Goal: Information Seeking & Learning: Learn about a topic

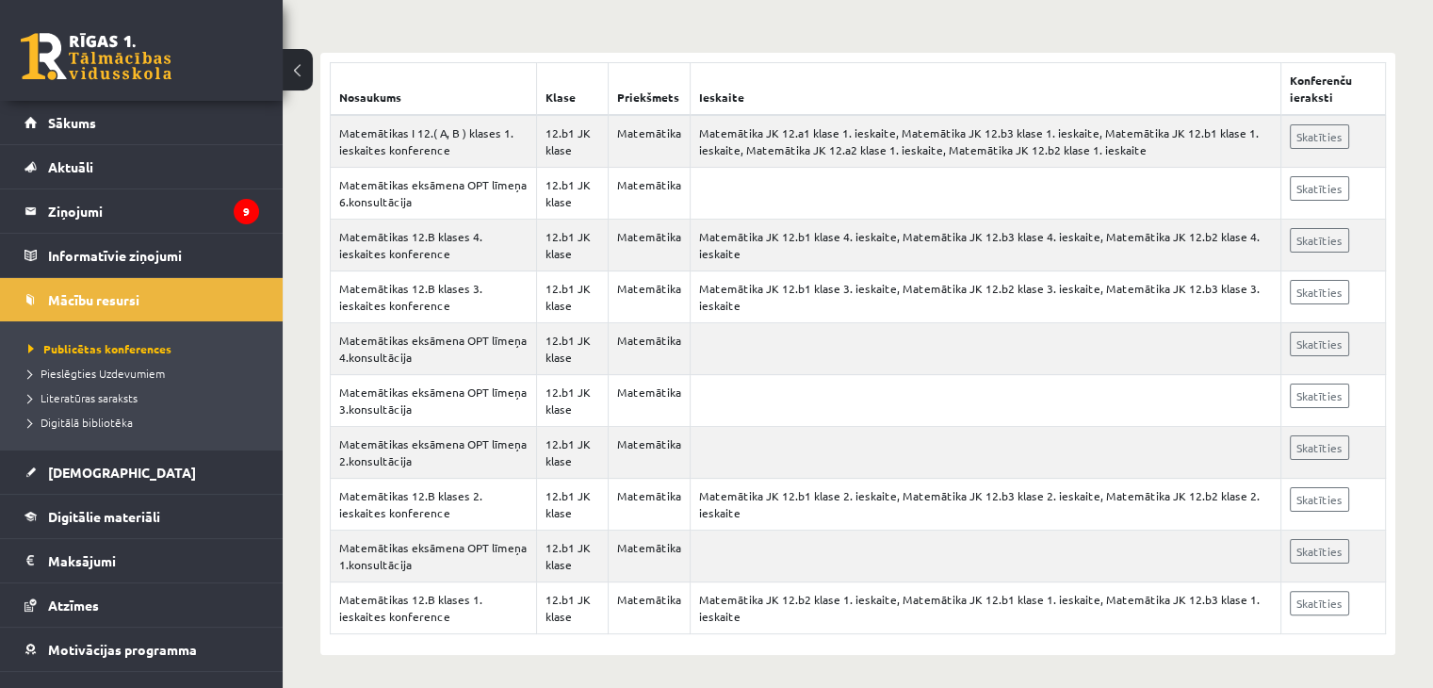
scroll to position [333, 0]
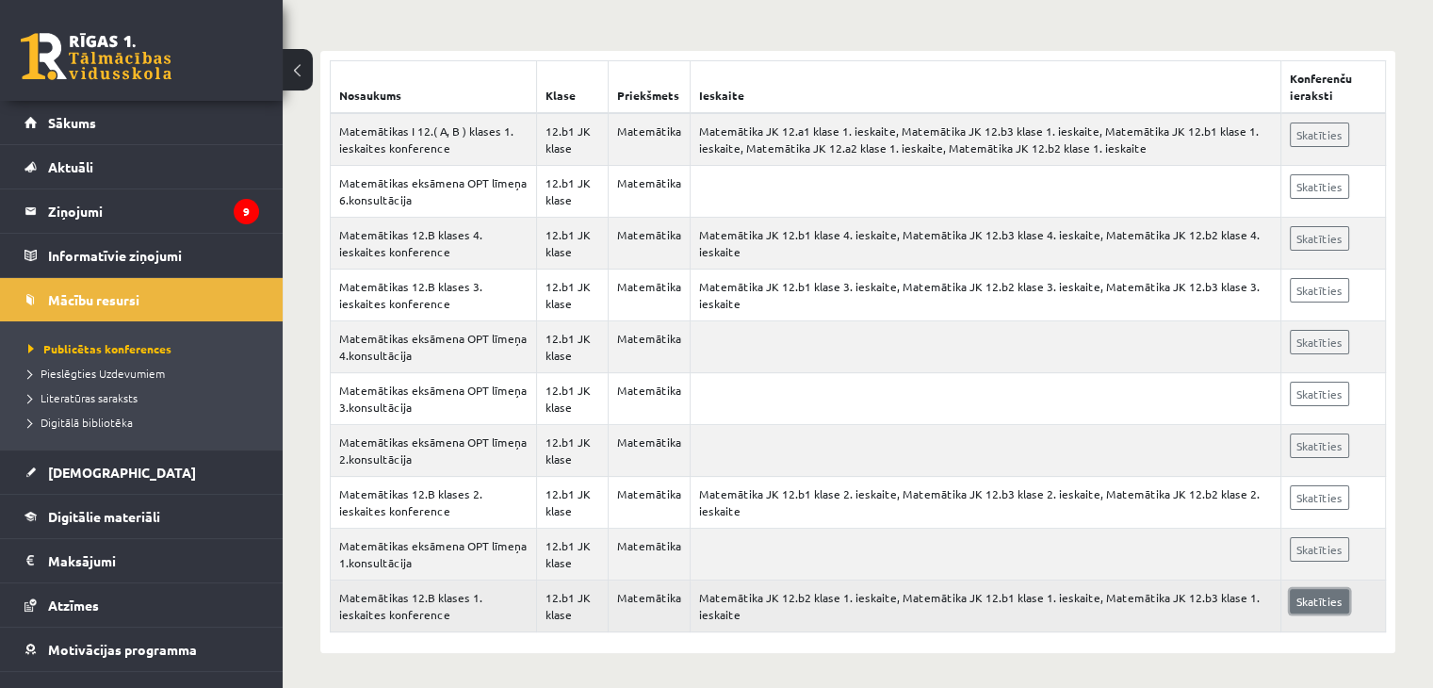
click at [1316, 593] on link "Skatīties" at bounding box center [1319, 601] width 59 height 25
